Goal: Task Accomplishment & Management: Manage account settings

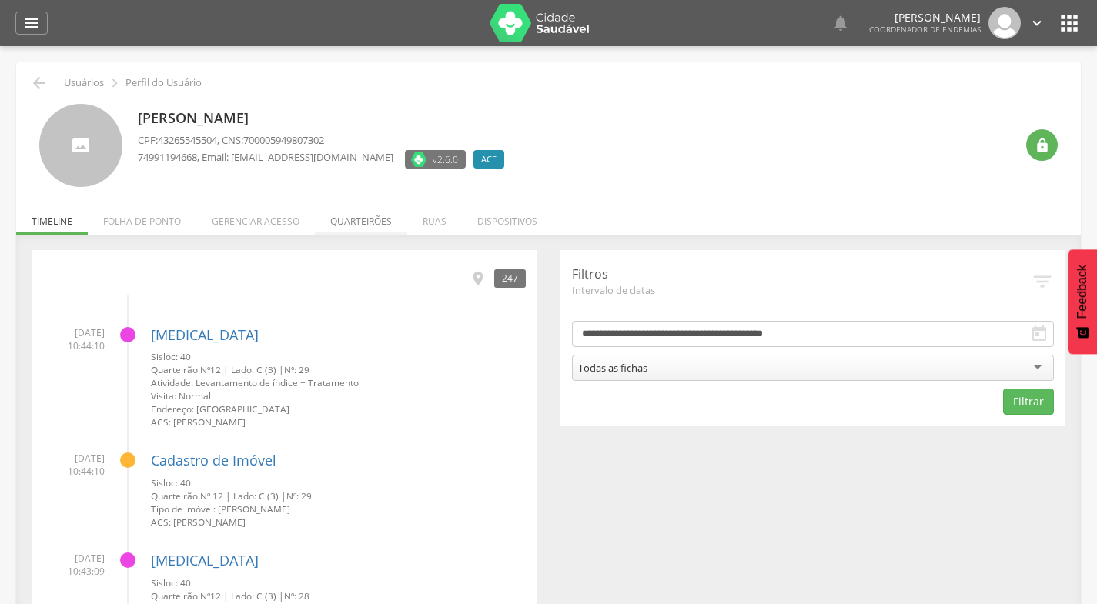
click at [364, 223] on li "Quarteirões" at bounding box center [361, 217] width 92 height 36
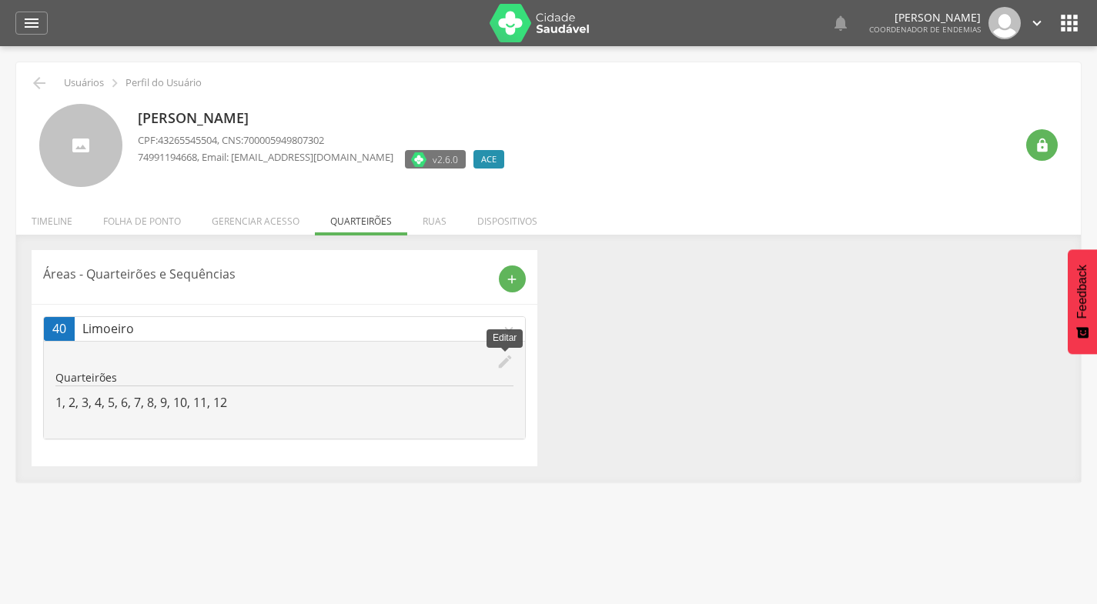
click at [506, 362] on icon "edit" at bounding box center [505, 361] width 17 height 17
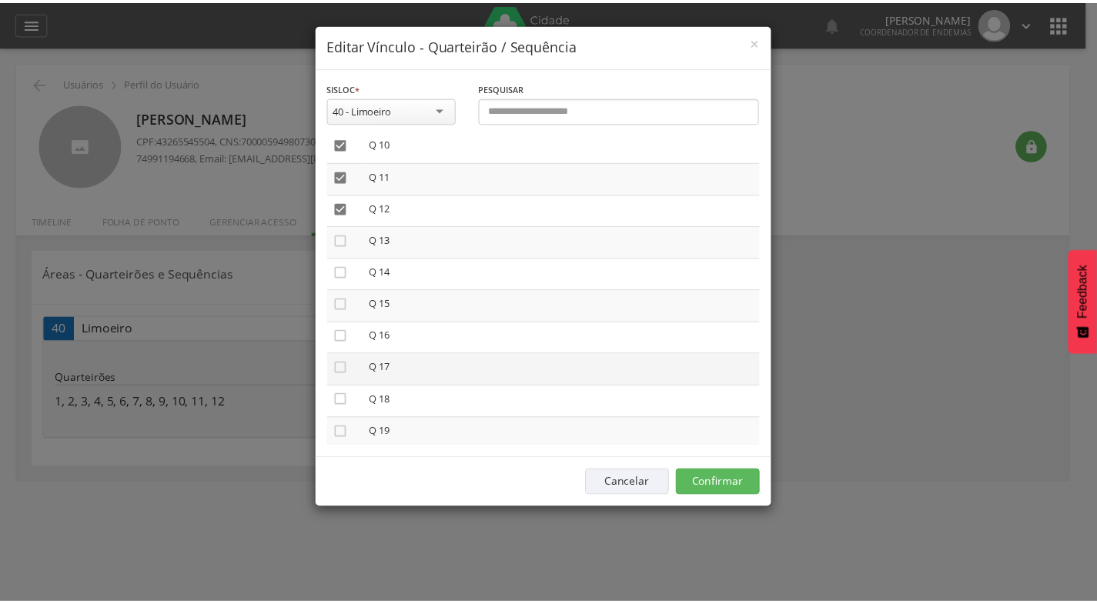
scroll to position [344, 0]
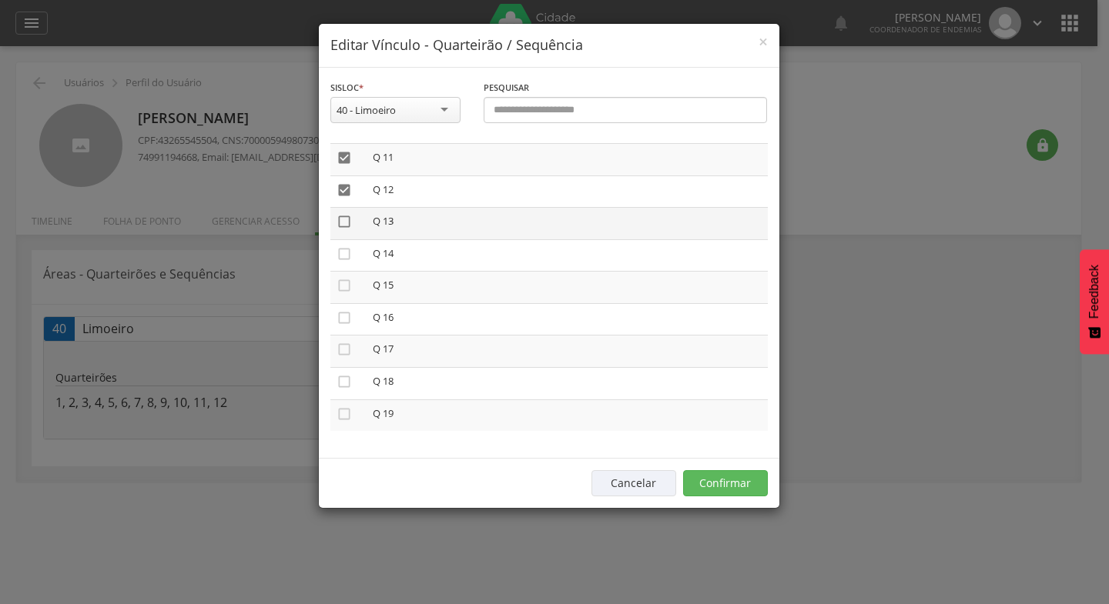
click at [344, 223] on icon "" at bounding box center [343, 221] width 15 height 15
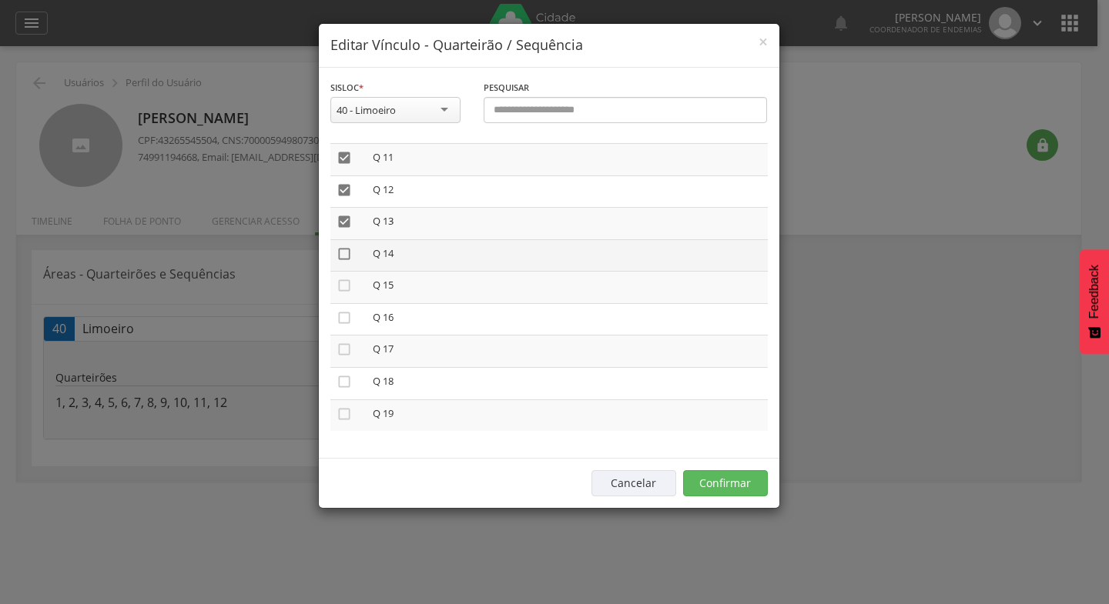
click at [346, 257] on icon "" at bounding box center [343, 253] width 15 height 15
click at [344, 285] on icon "" at bounding box center [343, 285] width 15 height 15
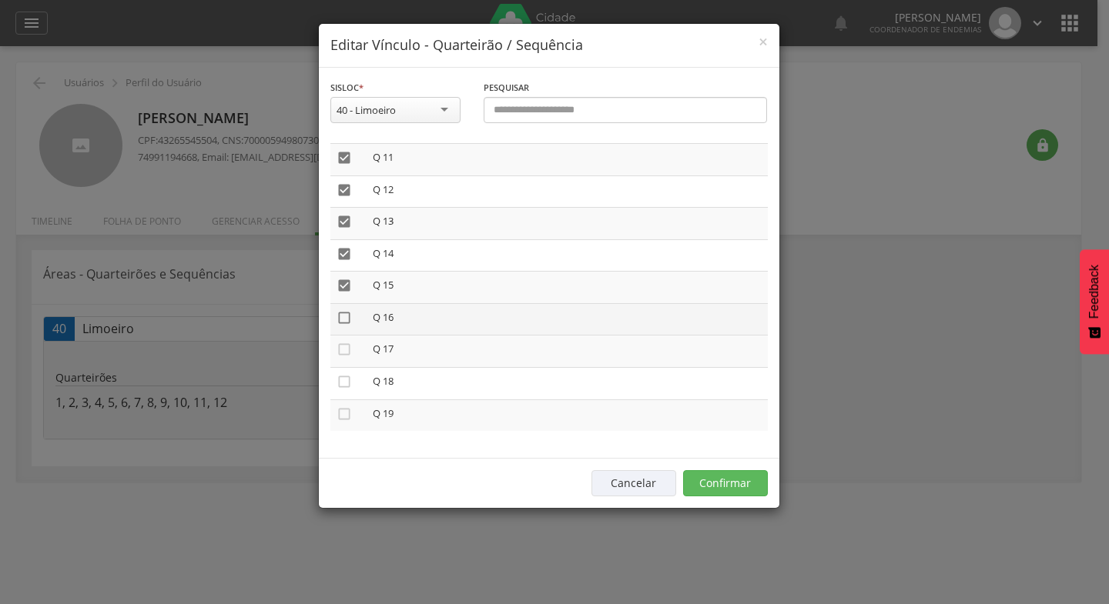
click at [346, 316] on icon "" at bounding box center [343, 317] width 15 height 15
click at [344, 351] on icon "" at bounding box center [343, 349] width 15 height 15
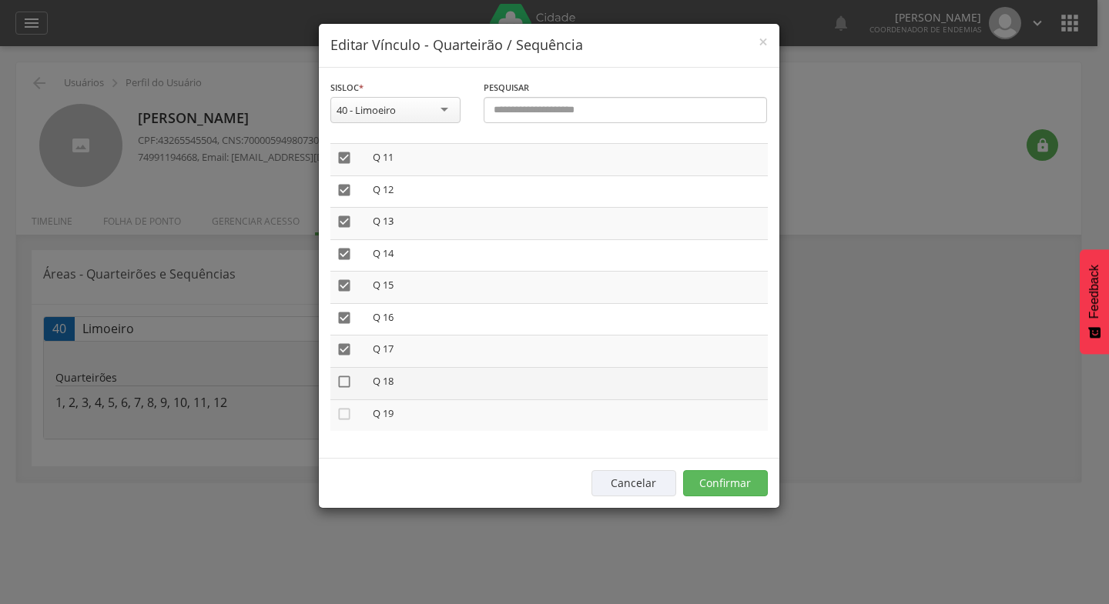
click at [342, 383] on icon "" at bounding box center [343, 381] width 15 height 15
click at [344, 416] on icon "" at bounding box center [343, 413] width 15 height 15
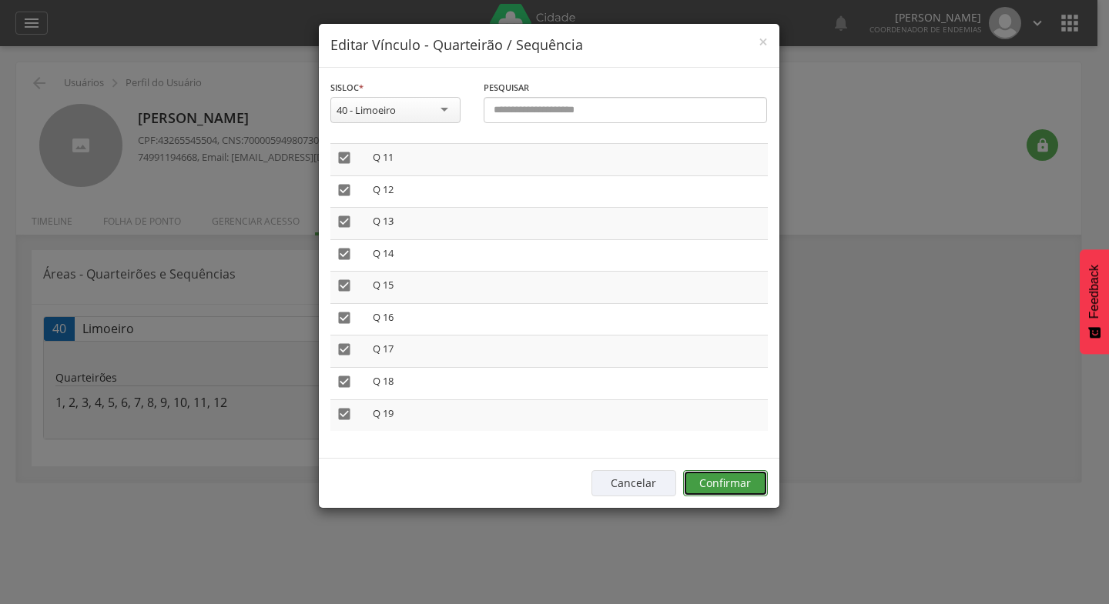
click at [724, 481] on button "Confirmar" at bounding box center [725, 483] width 85 height 26
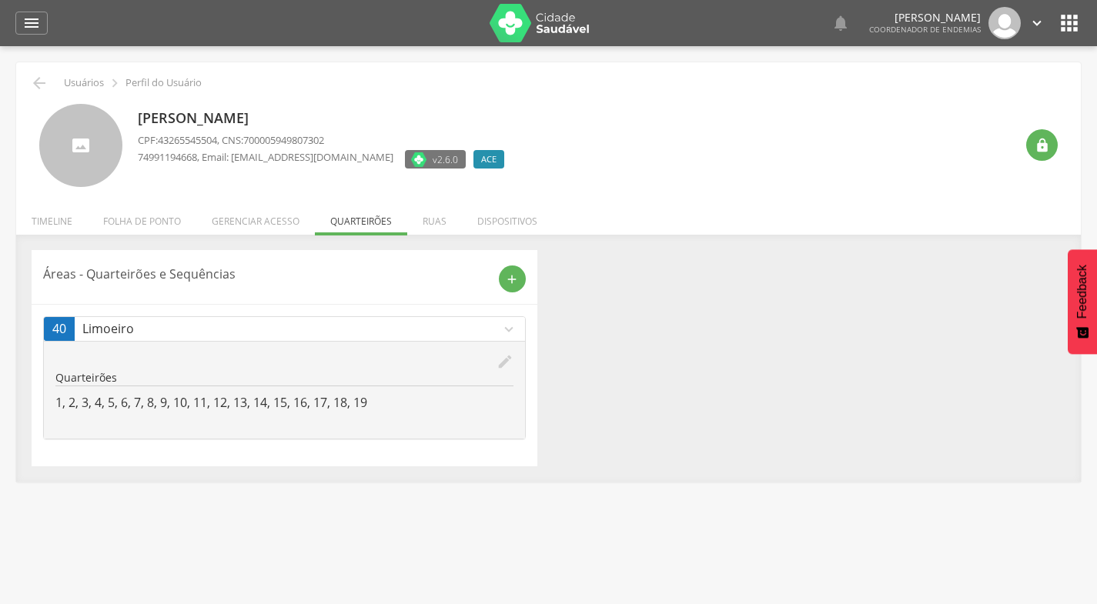
click at [1071, 22] on icon "" at bounding box center [1069, 23] width 25 height 25
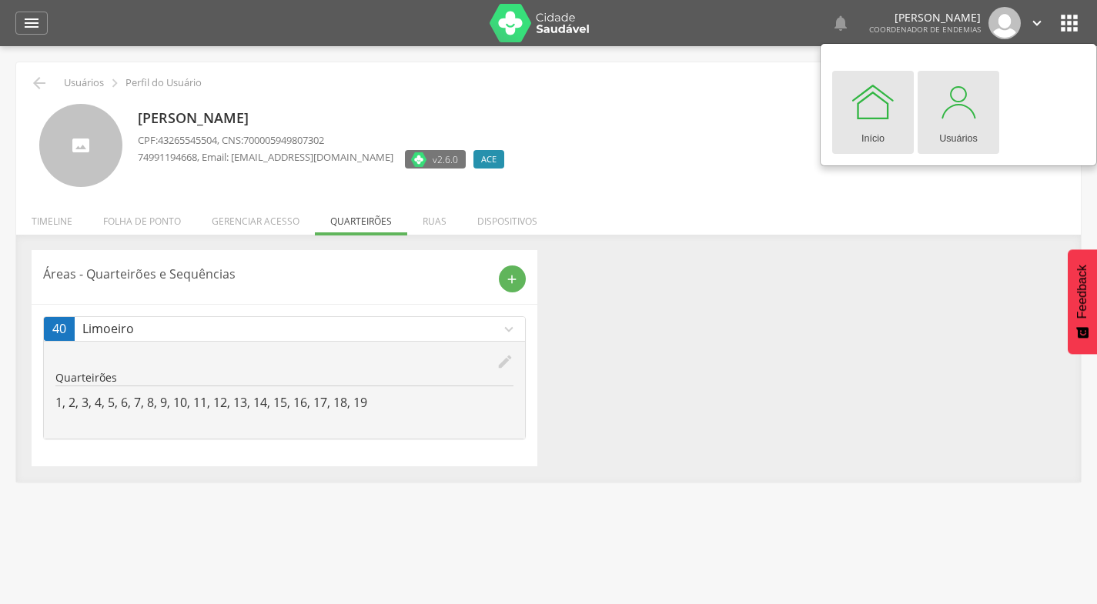
click at [950, 120] on div at bounding box center [958, 102] width 46 height 46
